Goal: Task Accomplishment & Management: Use online tool/utility

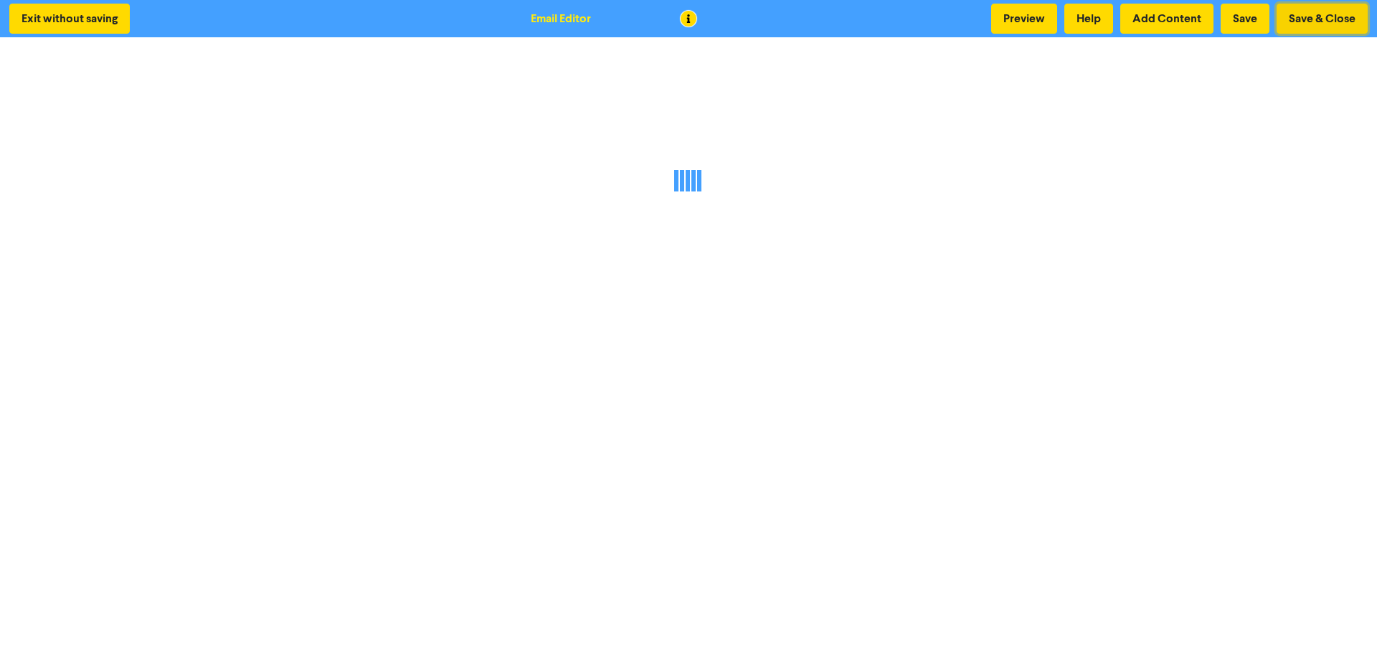
click at [1321, 19] on button "Save & Close" at bounding box center [1322, 19] width 91 height 30
click at [1318, 19] on button "Save & Close" at bounding box center [1322, 19] width 91 height 30
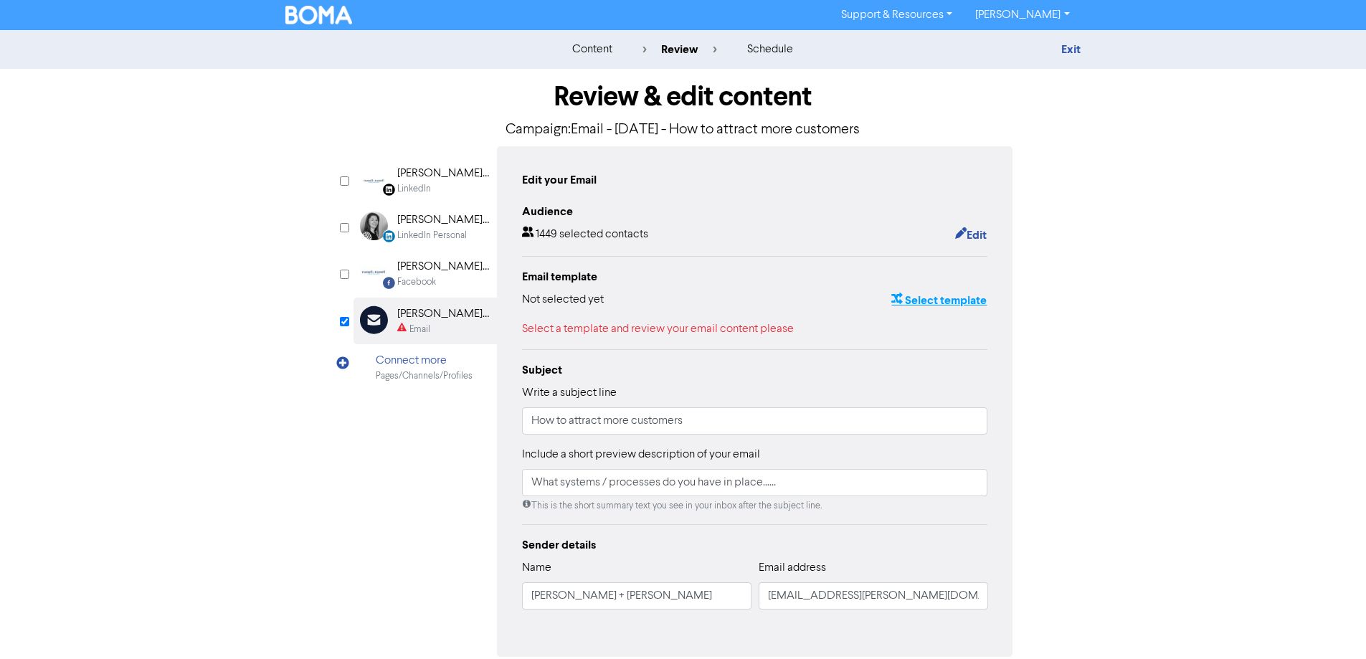
click at [947, 300] on button "Select template" at bounding box center [939, 300] width 97 height 19
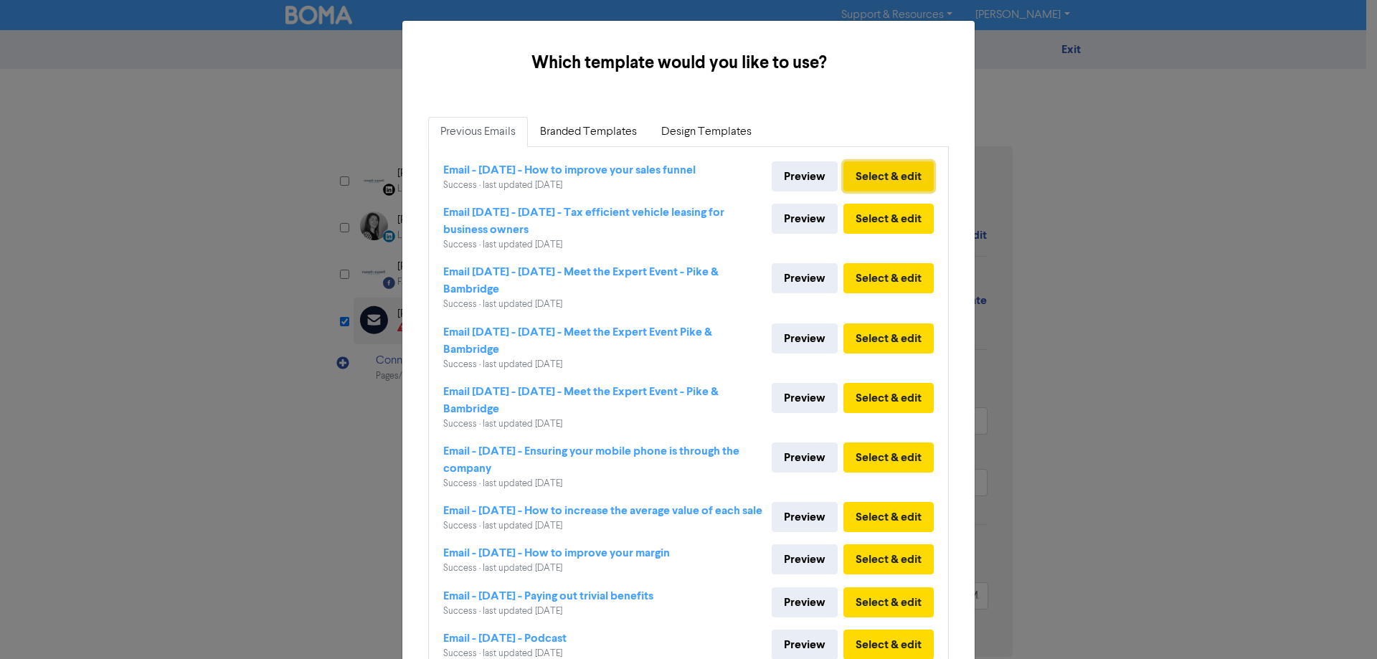
click at [885, 184] on button "Select & edit" at bounding box center [889, 176] width 90 height 30
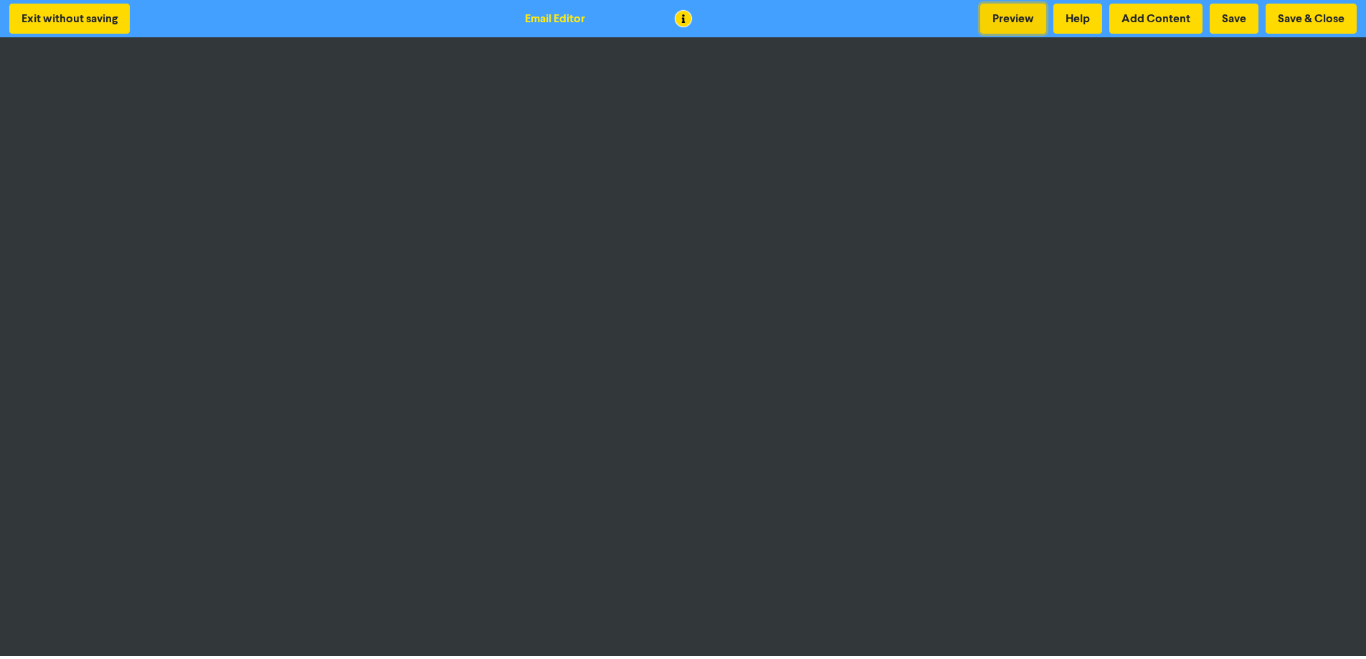
click at [1001, 17] on button "Preview" at bounding box center [1014, 19] width 66 height 30
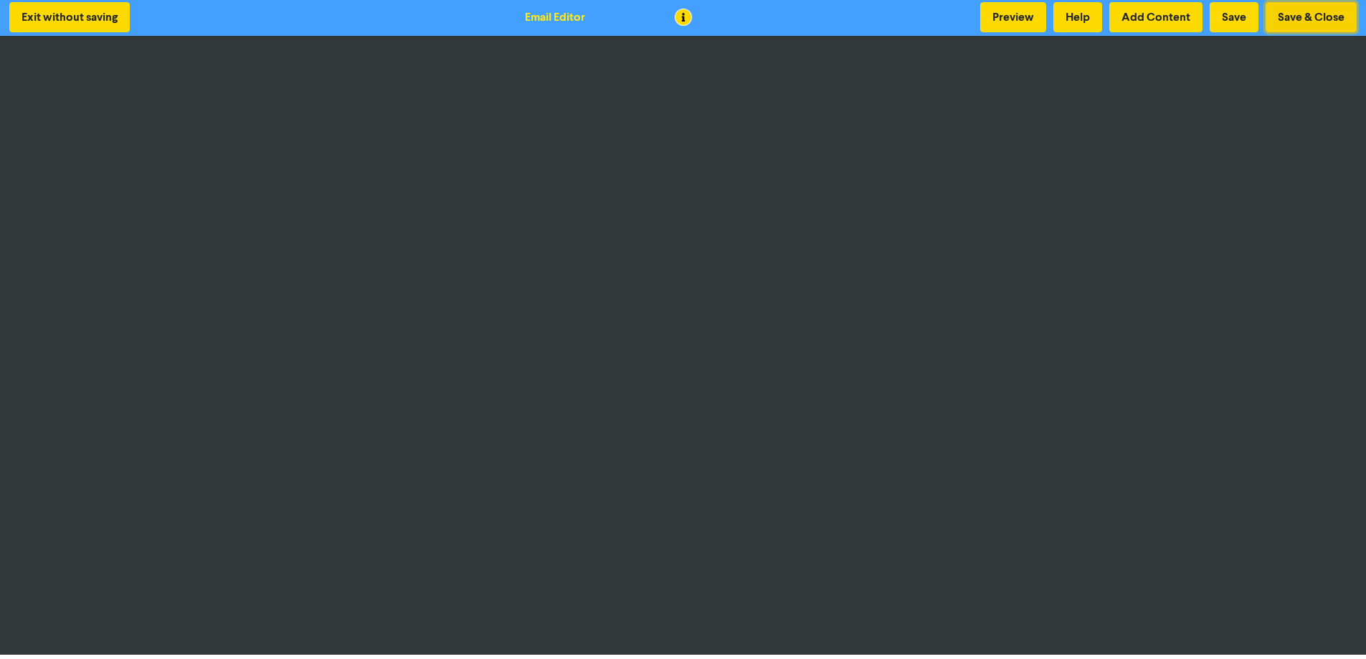
click at [1311, 16] on button "Save & Close" at bounding box center [1311, 17] width 91 height 30
click at [1308, 16] on button "Save & Close" at bounding box center [1311, 17] width 91 height 30
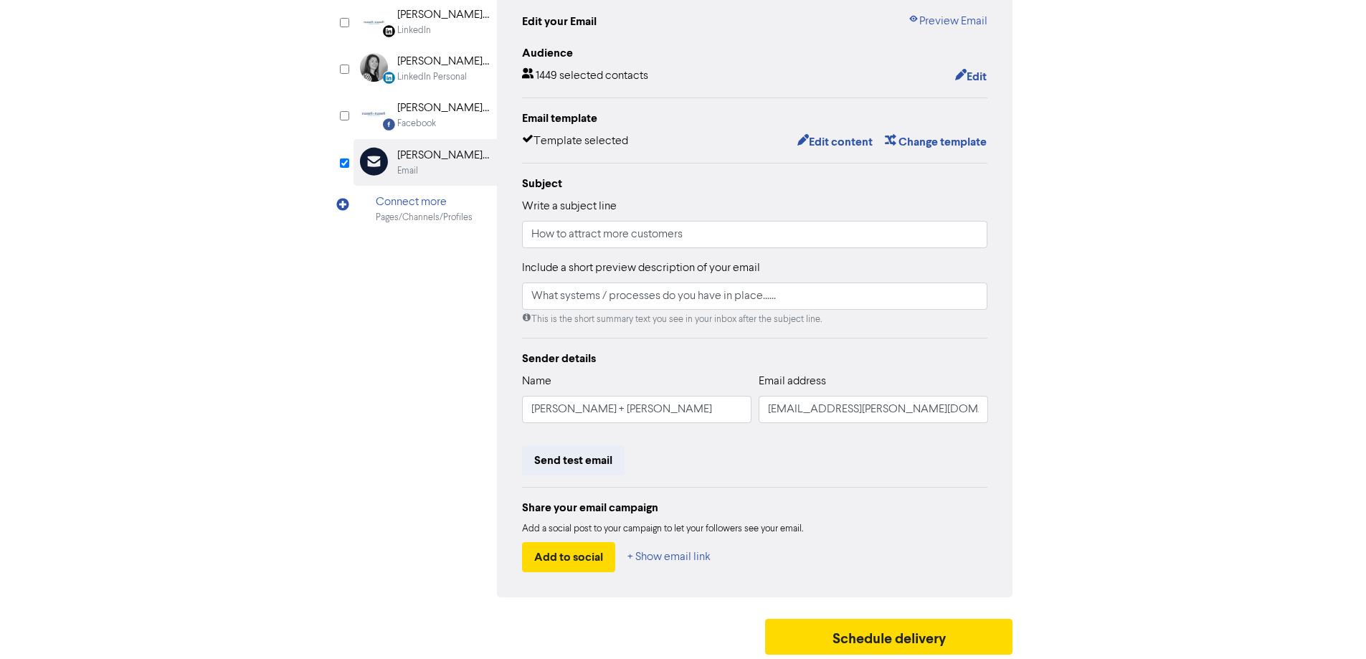
scroll to position [163, 0]
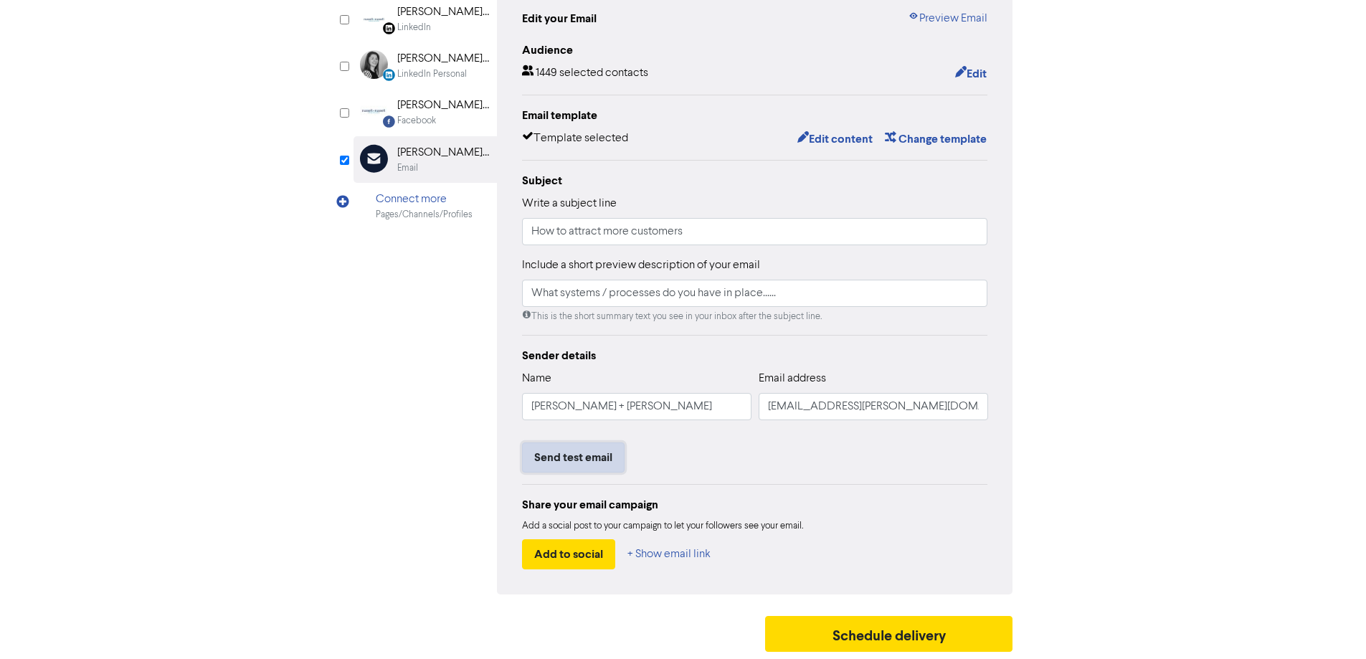
click at [580, 466] on button "Send test email" at bounding box center [573, 458] width 103 height 30
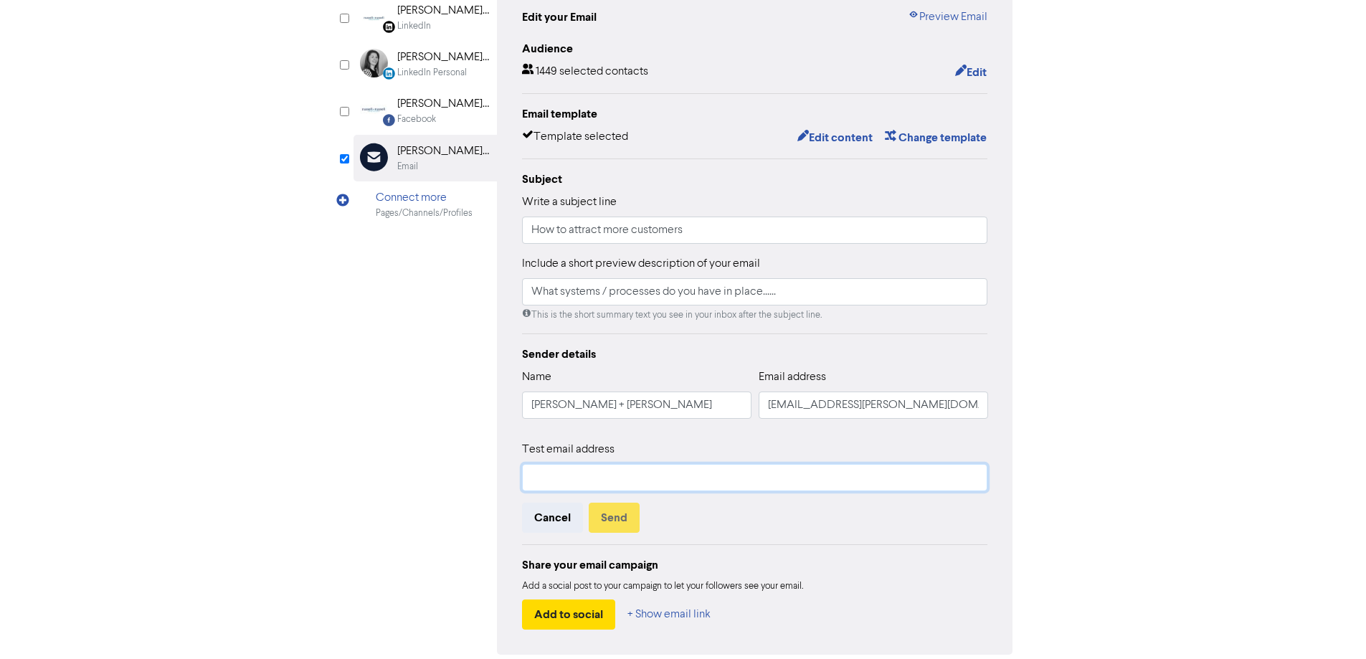
click at [578, 480] on input "text" at bounding box center [755, 477] width 466 height 27
type input "stuart.clark@russell-russell.co.uk"
click at [614, 517] on button "Send" at bounding box center [614, 518] width 51 height 30
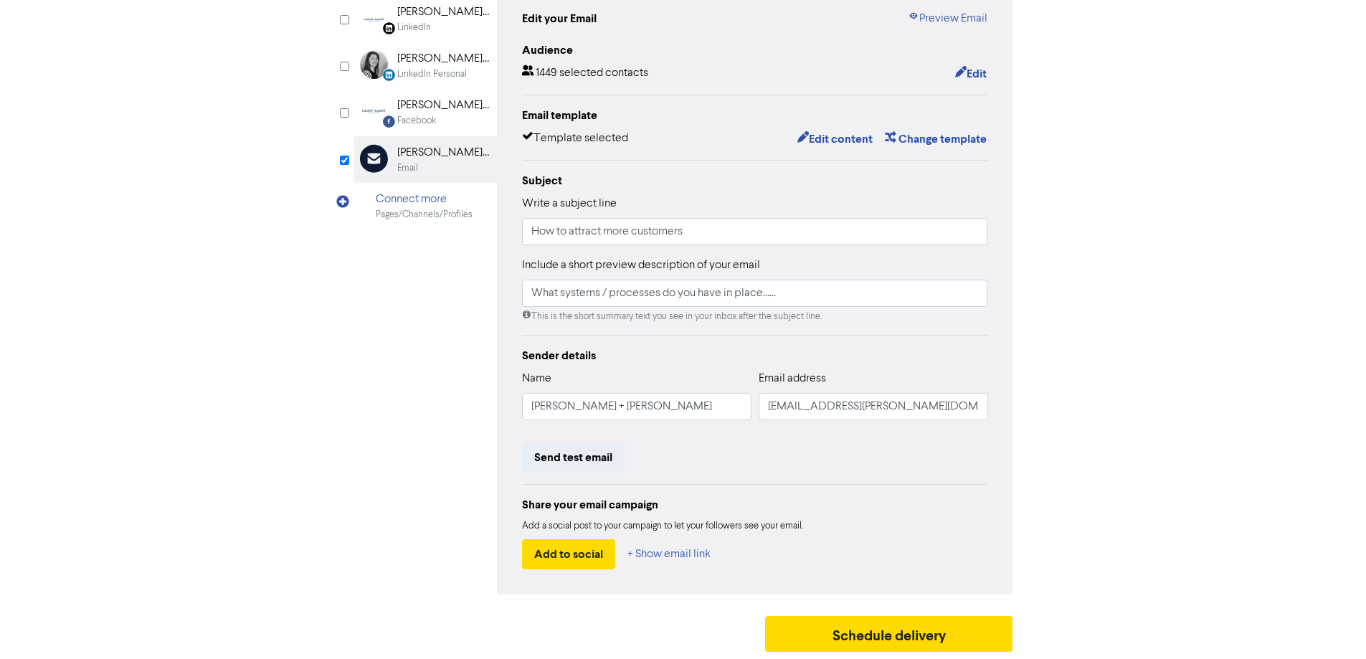
drag, startPoint x: 29, startPoint y: 257, endPoint x: 22, endPoint y: 255, distance: 7.7
click at [28, 257] on div "content review schedule Exit Review & edit content Campaign: Email - 19th Aug. …" at bounding box center [683, 264] width 1366 height 790
click at [934, 628] on button "Schedule delivery" at bounding box center [889, 634] width 248 height 36
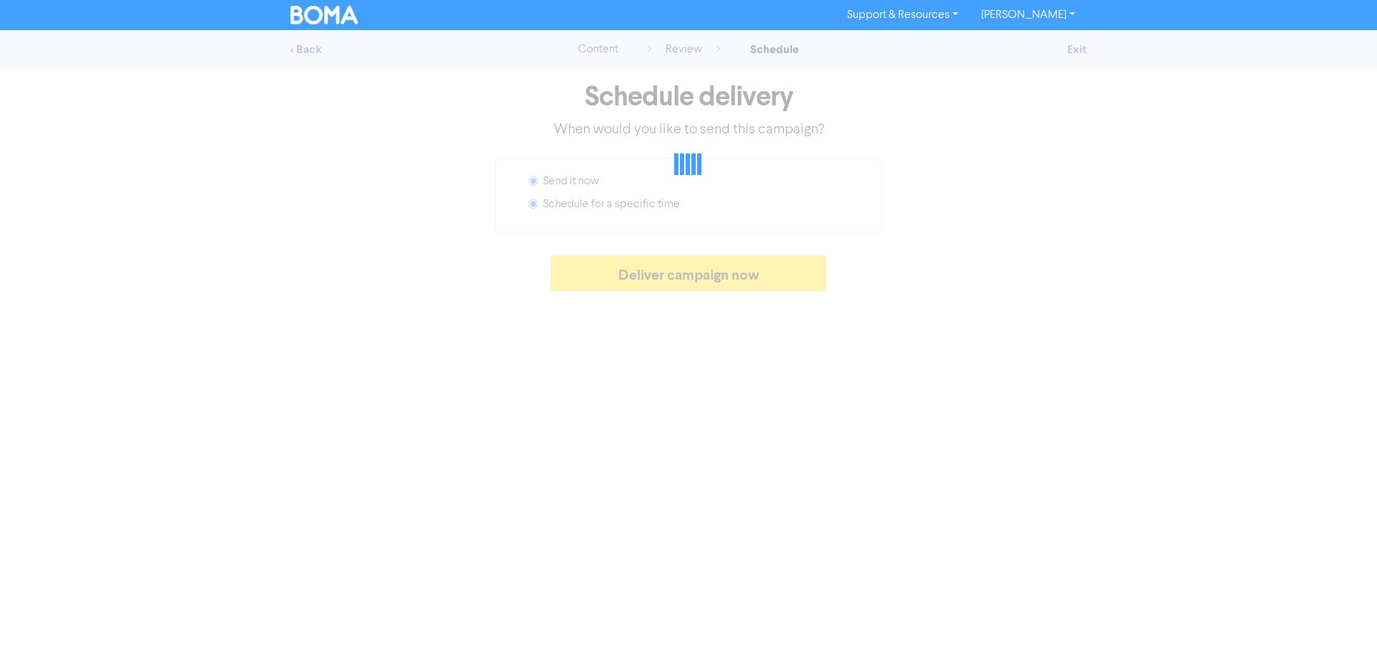
radio input "false"
radio input "true"
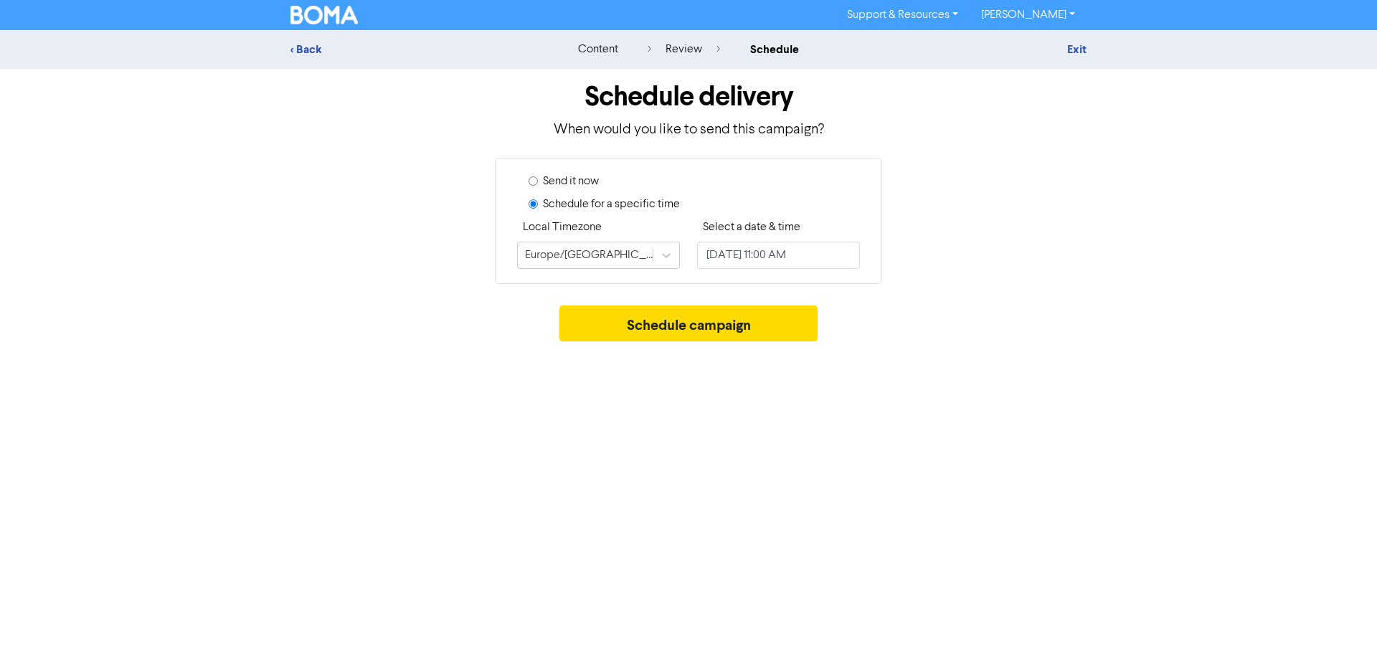
click at [534, 184] on input "Send it now" at bounding box center [533, 180] width 9 height 9
radio input "true"
radio input "false"
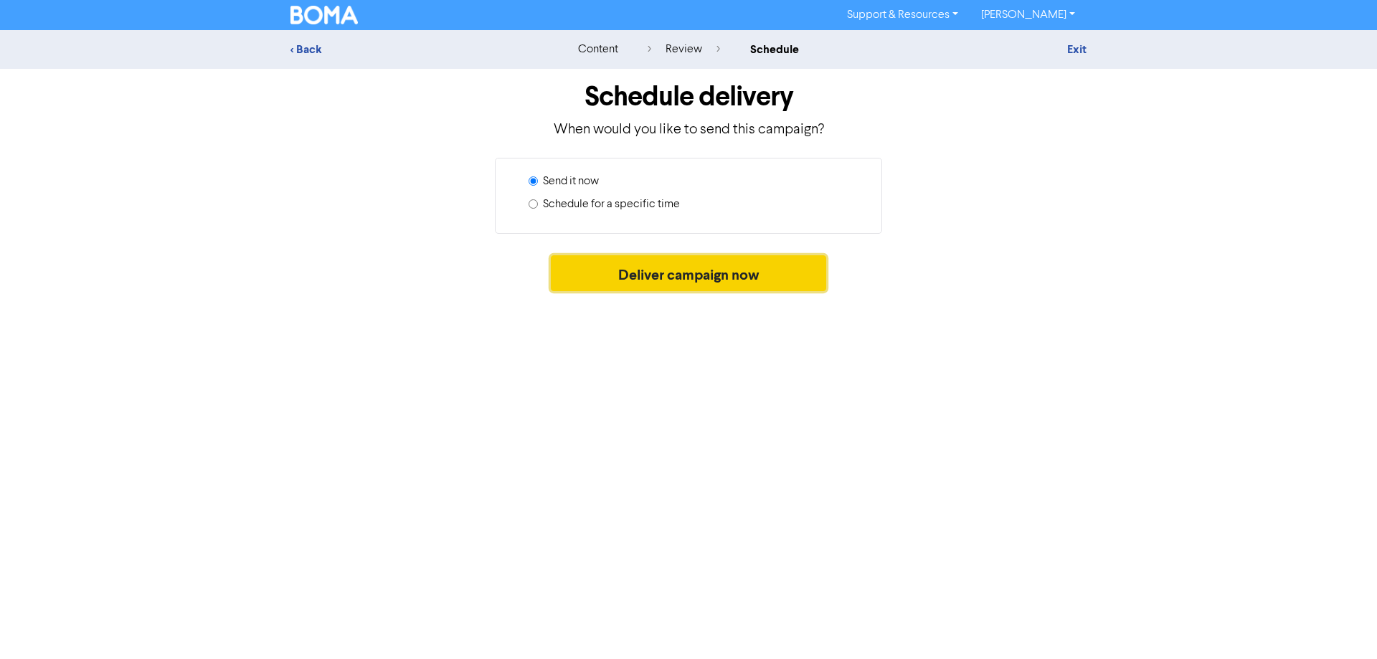
click at [711, 269] on button "Deliver campaign now" at bounding box center [689, 273] width 276 height 36
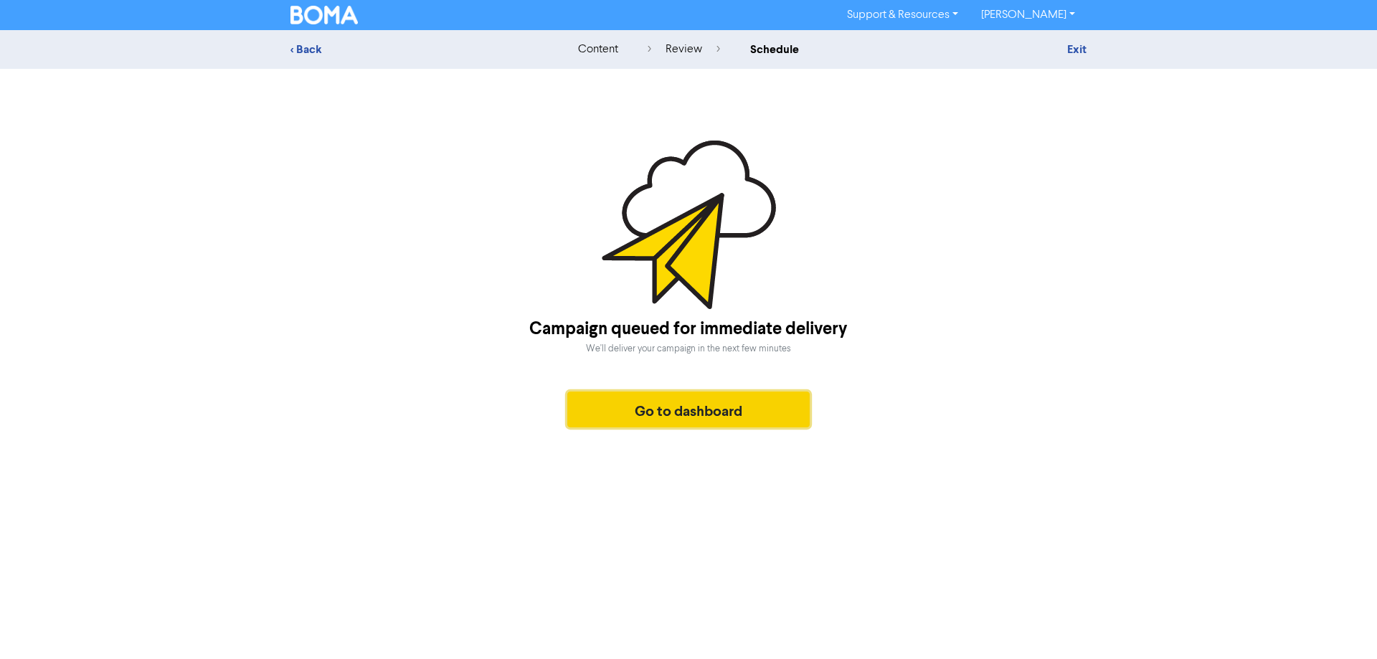
click at [721, 407] on button "Go to dashboard" at bounding box center [688, 410] width 242 height 36
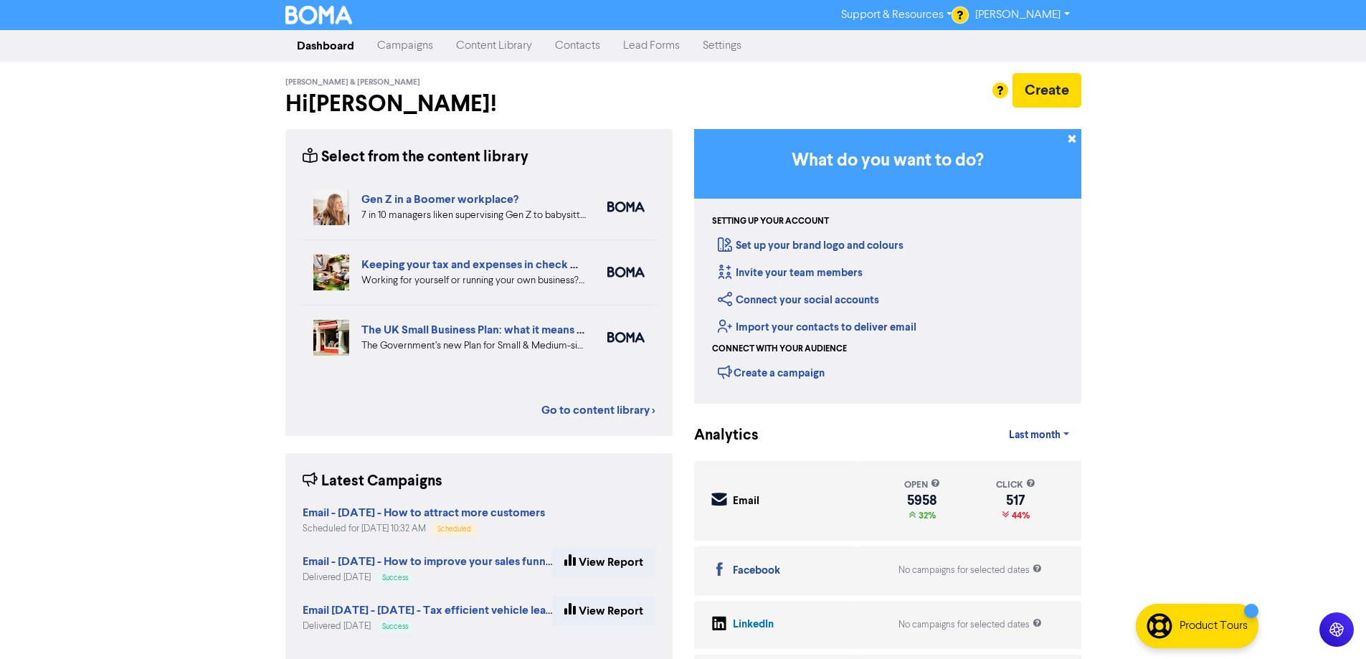
click at [1022, 13] on link "Rosslyn McMaster" at bounding box center [1022, 15] width 117 height 23
click at [1005, 43] on button "Log Out" at bounding box center [1021, 42] width 113 height 17
